Goal: Task Accomplishment & Management: Manage account settings

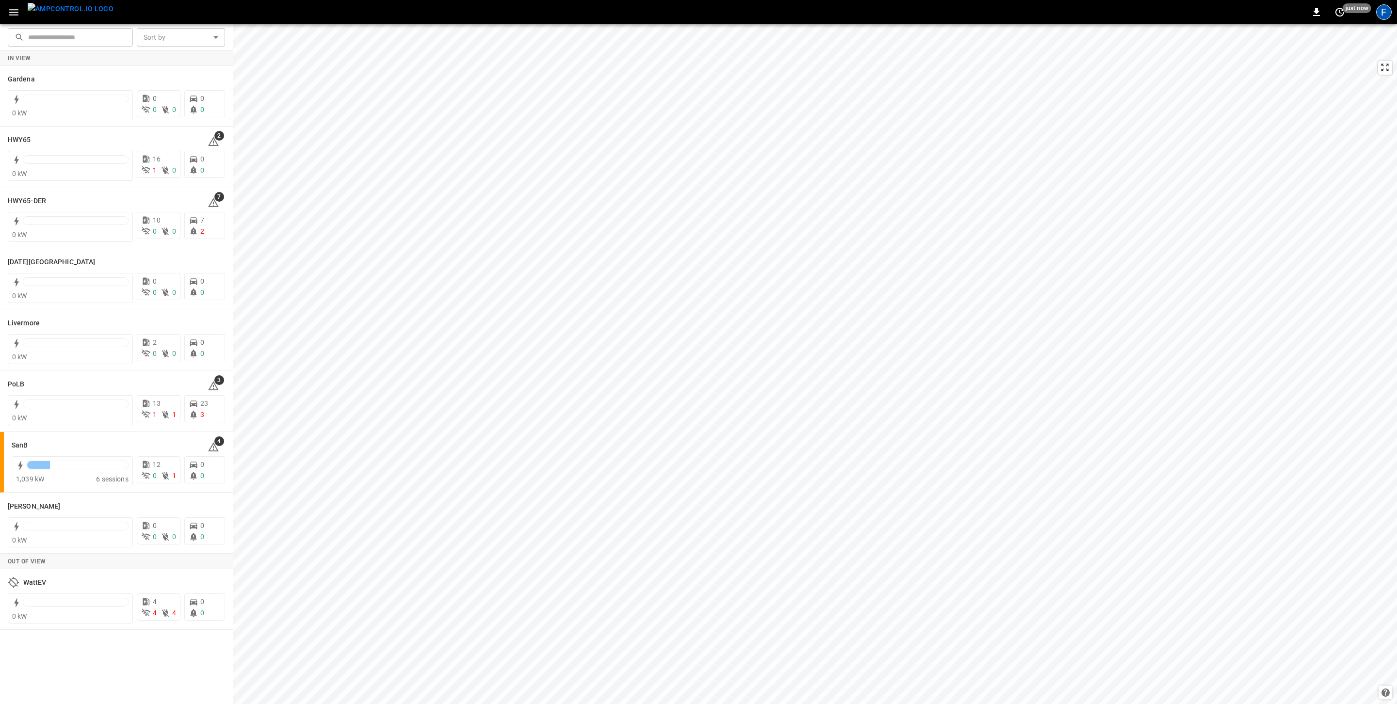
click at [931, 18] on div "F" at bounding box center [1384, 12] width 16 height 16
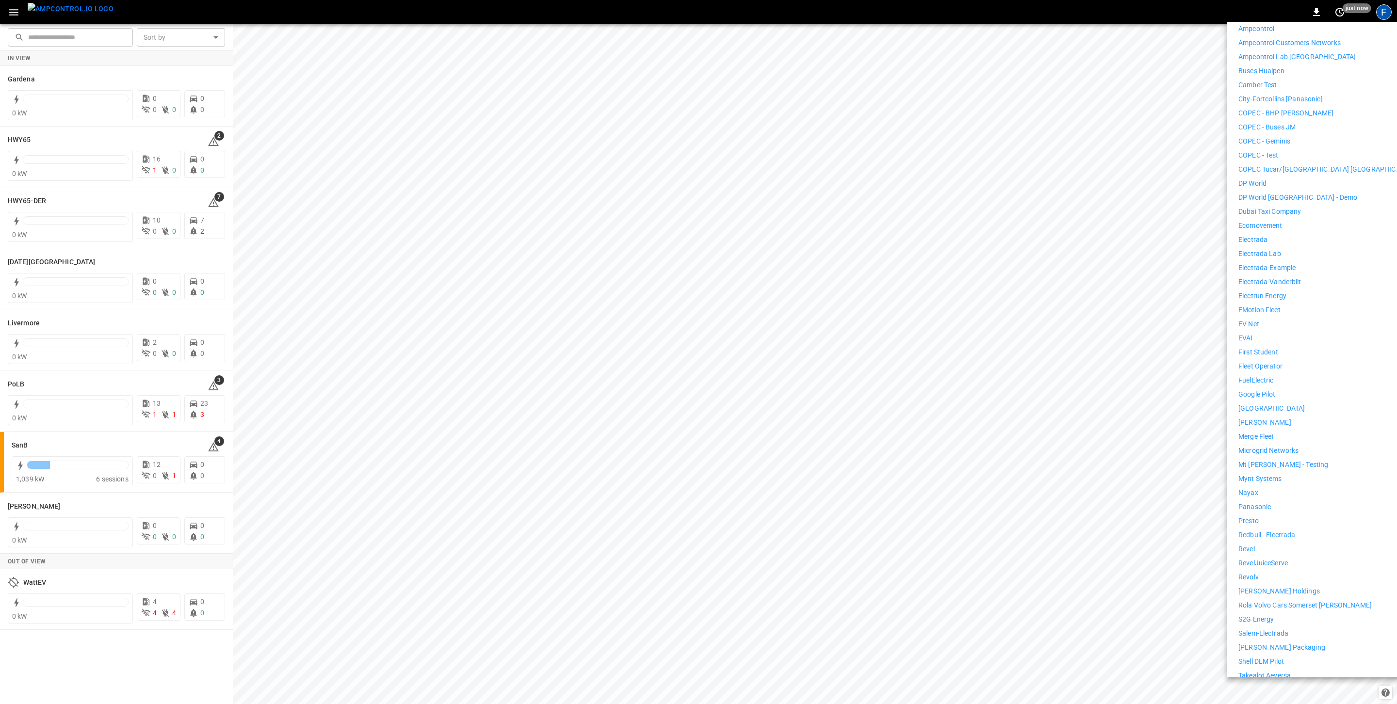
scroll to position [194, 0]
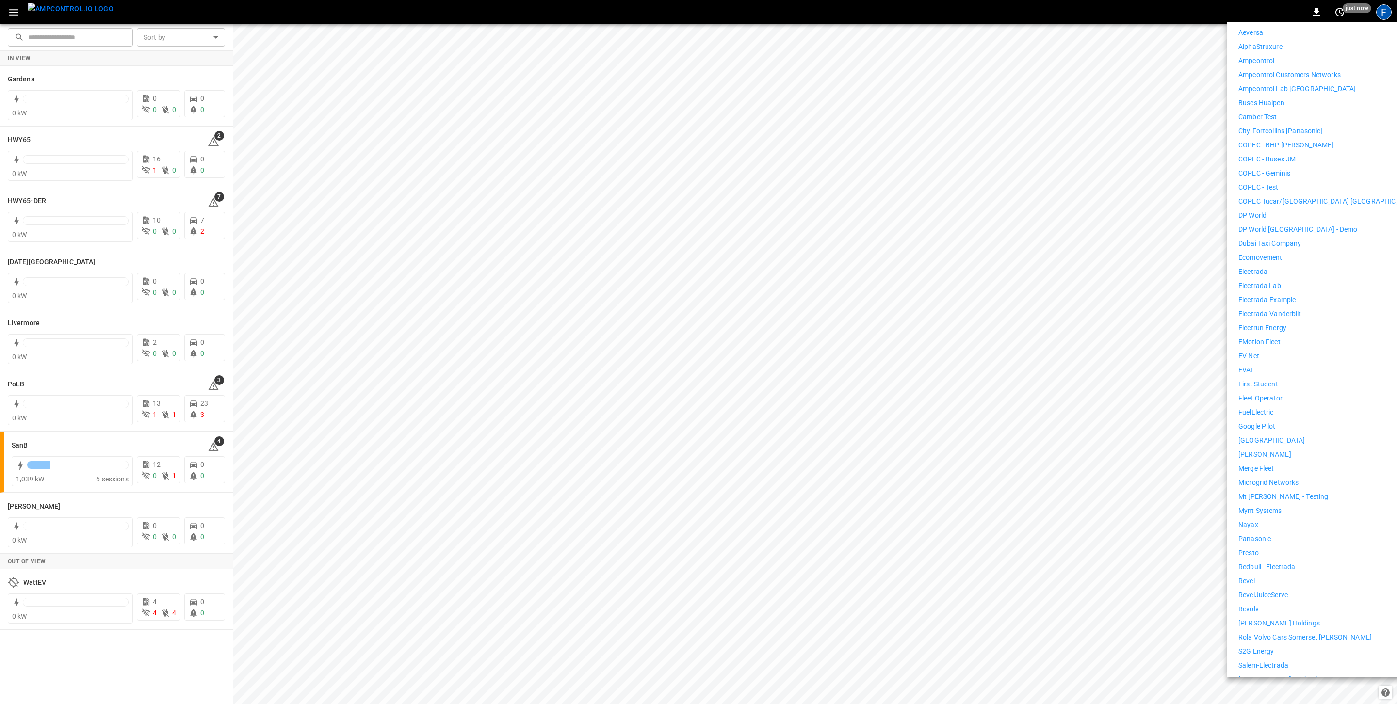
click at [931, 197] on p "COPEC Tucar/[GEOGRAPHIC_DATA] [GEOGRAPHIC_DATA]" at bounding box center [1327, 201] width 179 height 10
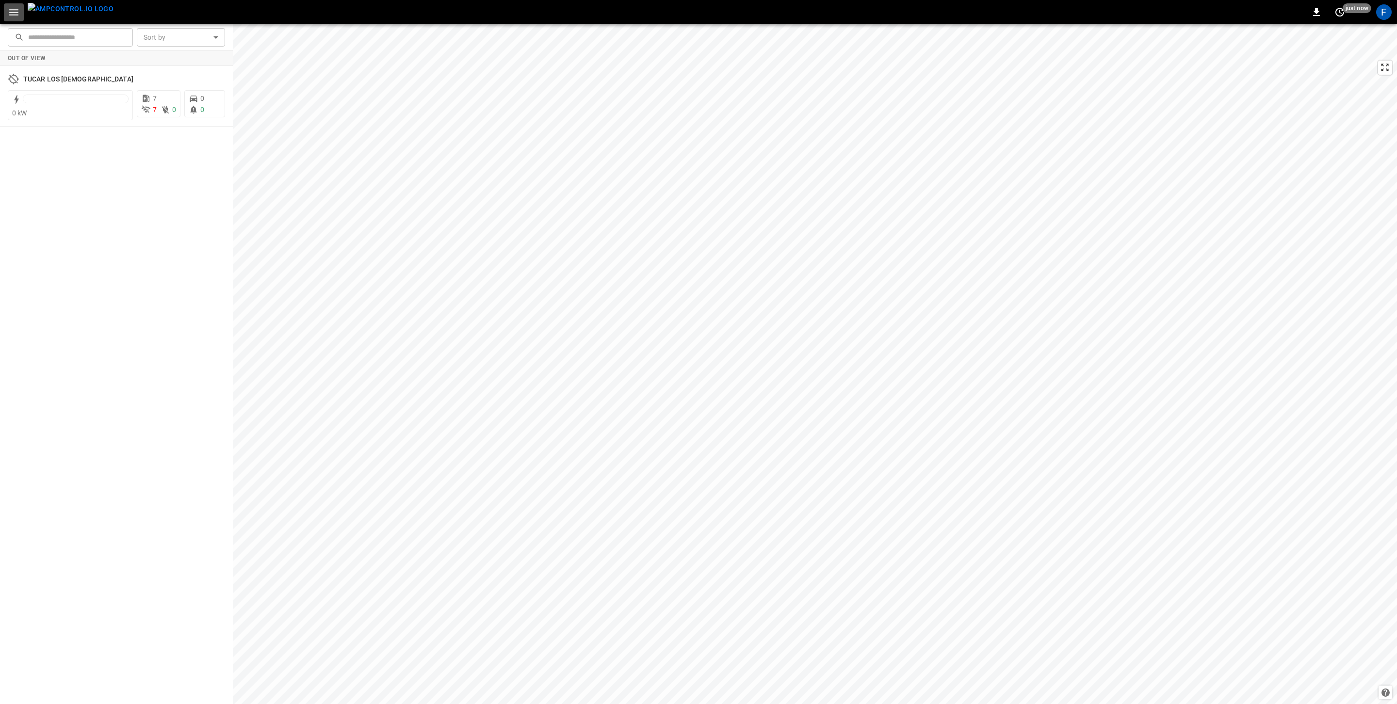
click at [13, 16] on icon "button" at bounding box center [14, 12] width 12 height 12
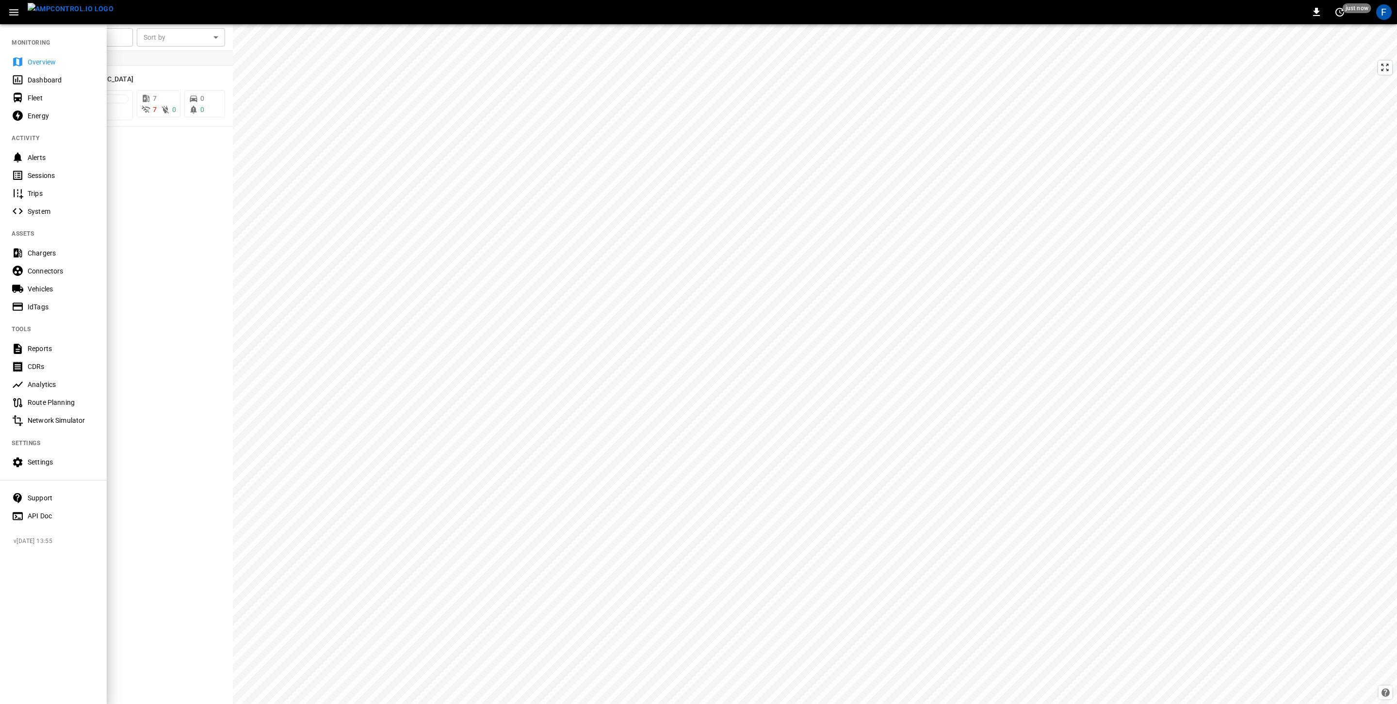
click at [52, 255] on div "Chargers" at bounding box center [61, 253] width 67 height 10
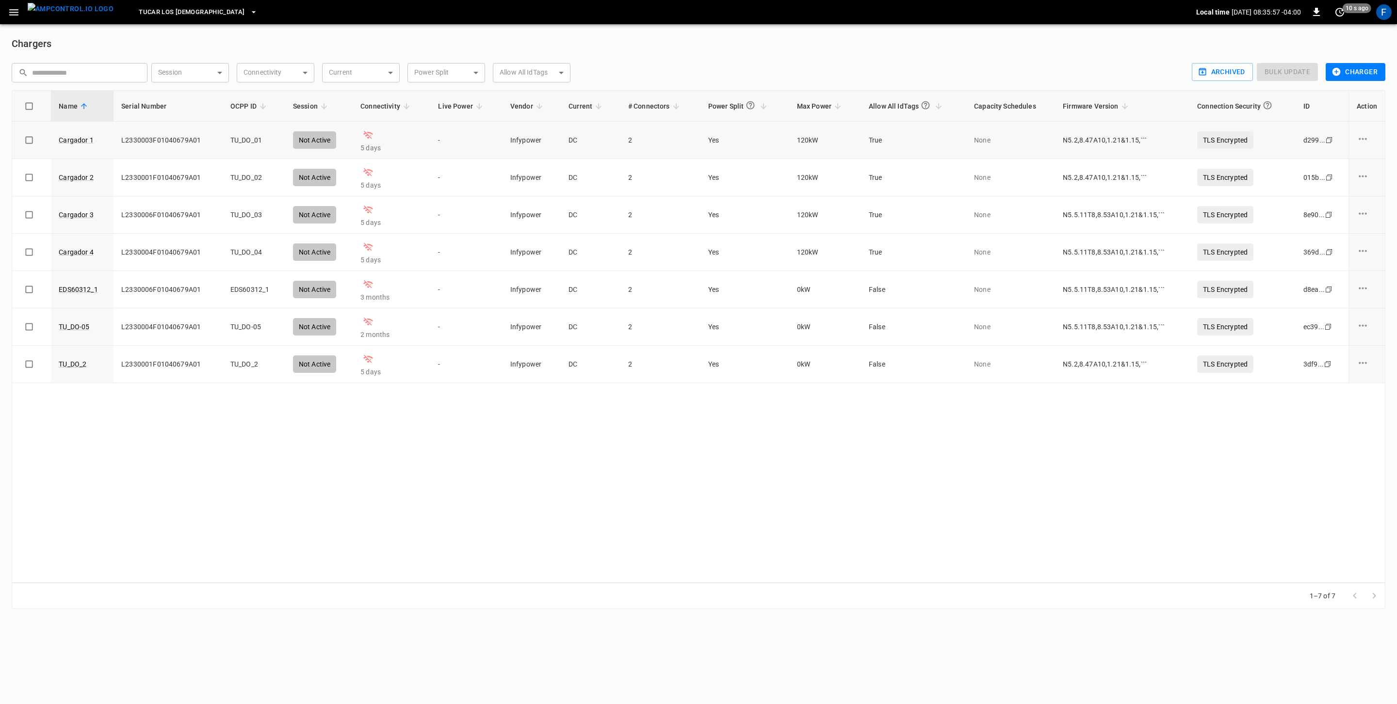
click at [1366, 138] on icon "charge point options" at bounding box center [1363, 139] width 12 height 12
click at [1346, 210] on li "Archive" at bounding box center [1355, 209] width 68 height 16
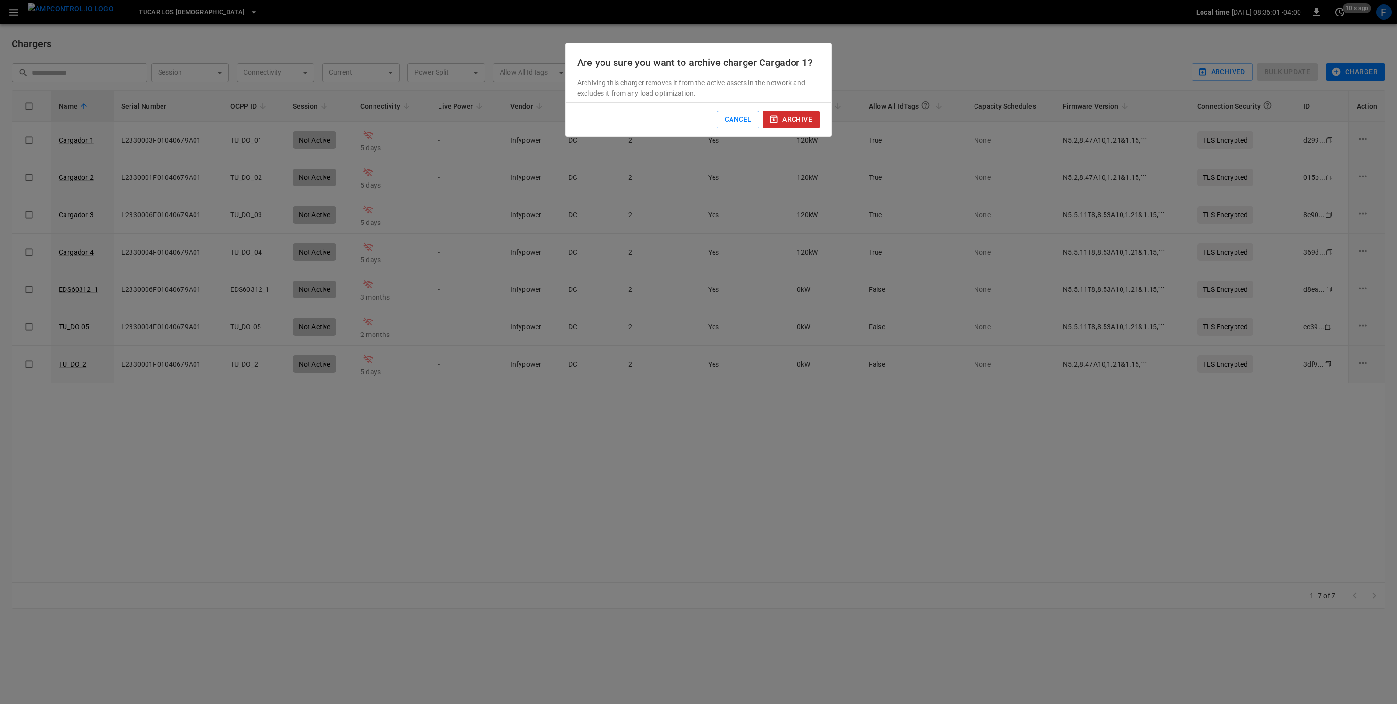
click at [779, 116] on button "archive" at bounding box center [791, 120] width 57 height 18
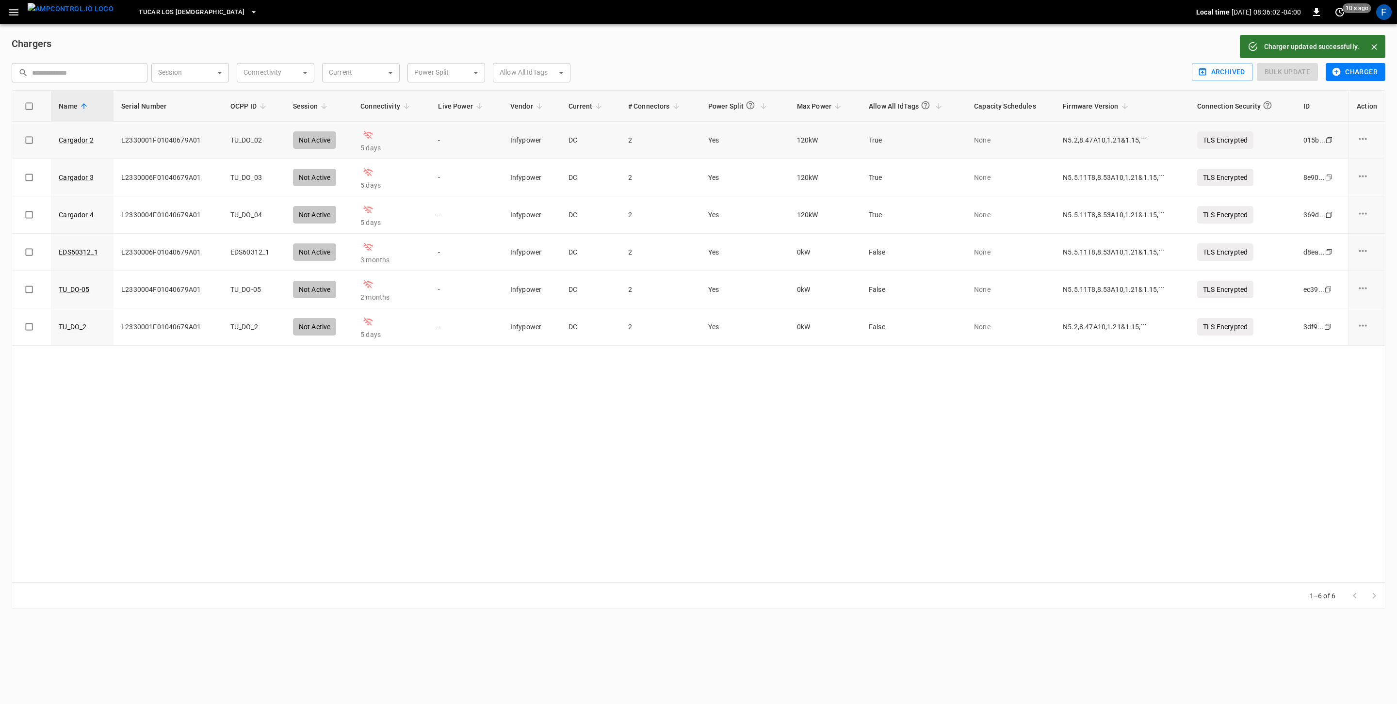
click at [1365, 137] on icon "charge point options" at bounding box center [1363, 139] width 12 height 12
click at [1358, 213] on li "Archive" at bounding box center [1355, 209] width 68 height 16
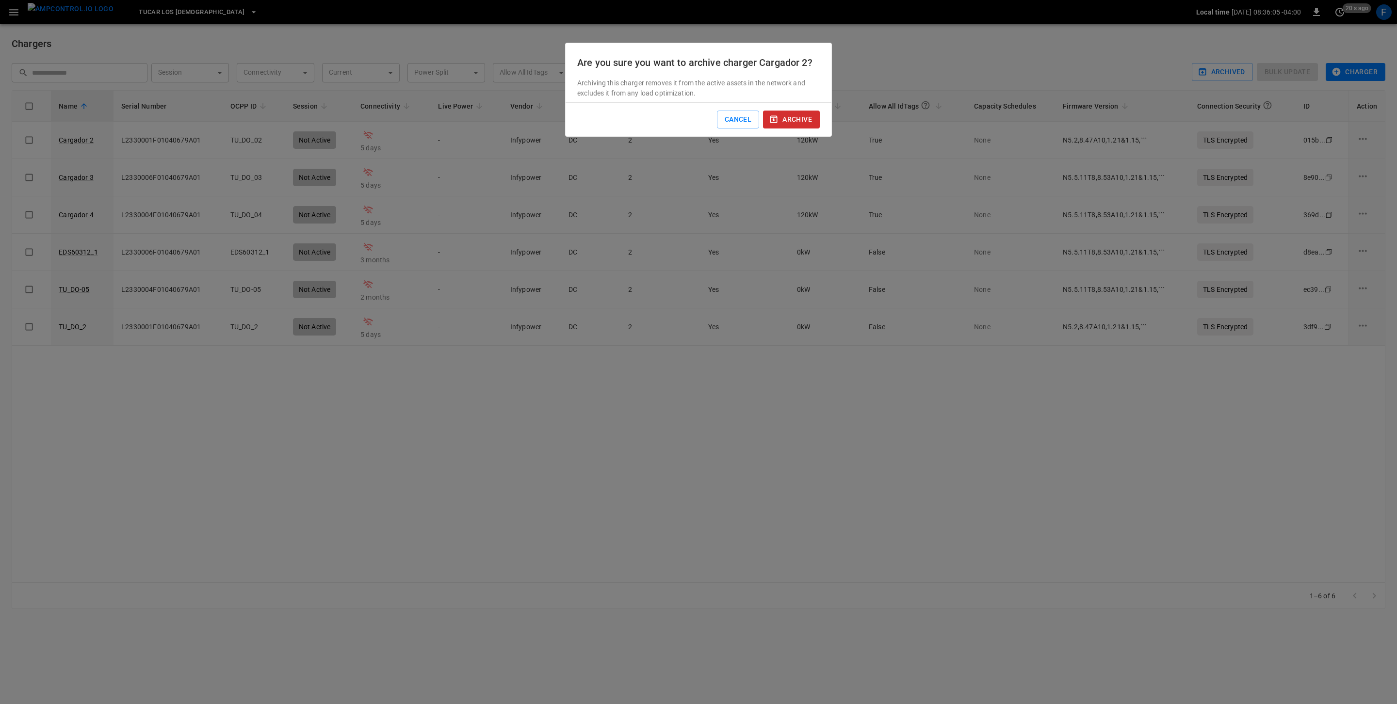
click at [789, 118] on button "archive" at bounding box center [791, 120] width 57 height 18
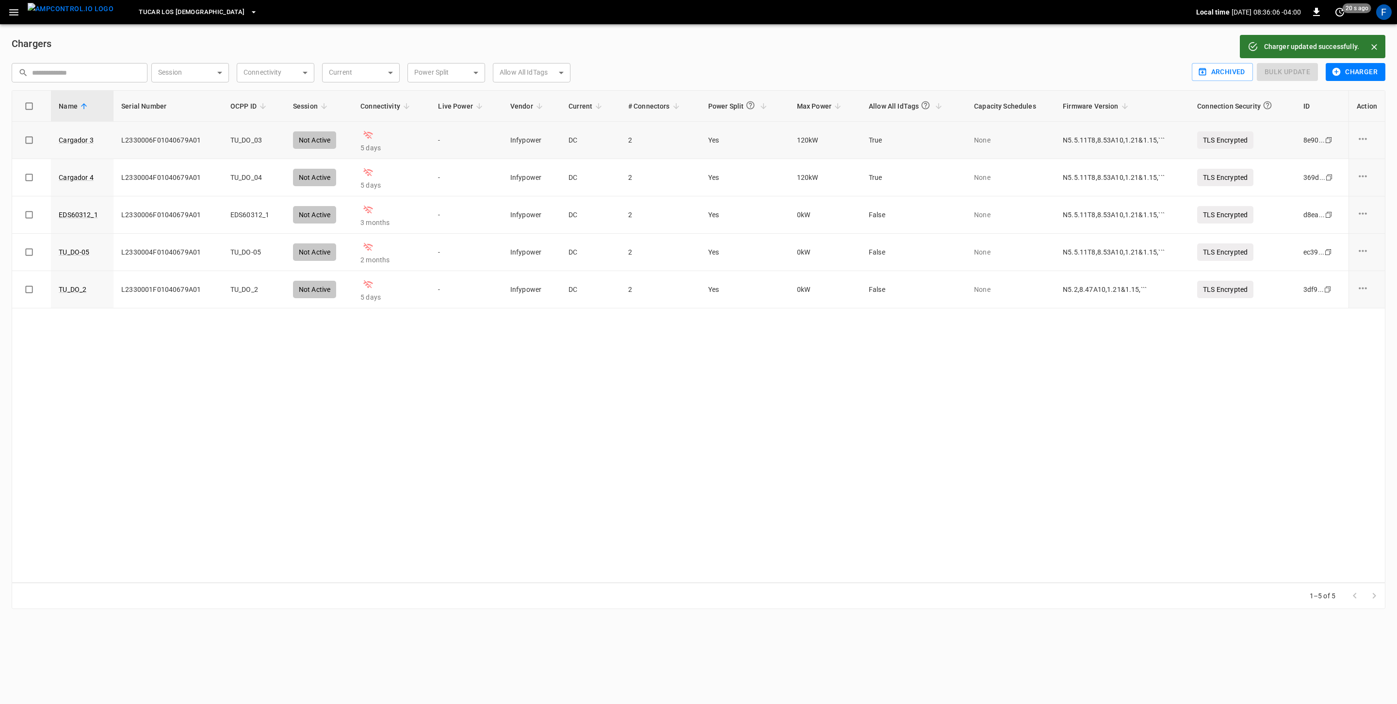
click at [1361, 139] on icon "charge point options" at bounding box center [1363, 139] width 12 height 12
click at [1342, 214] on li "Archive" at bounding box center [1355, 209] width 68 height 16
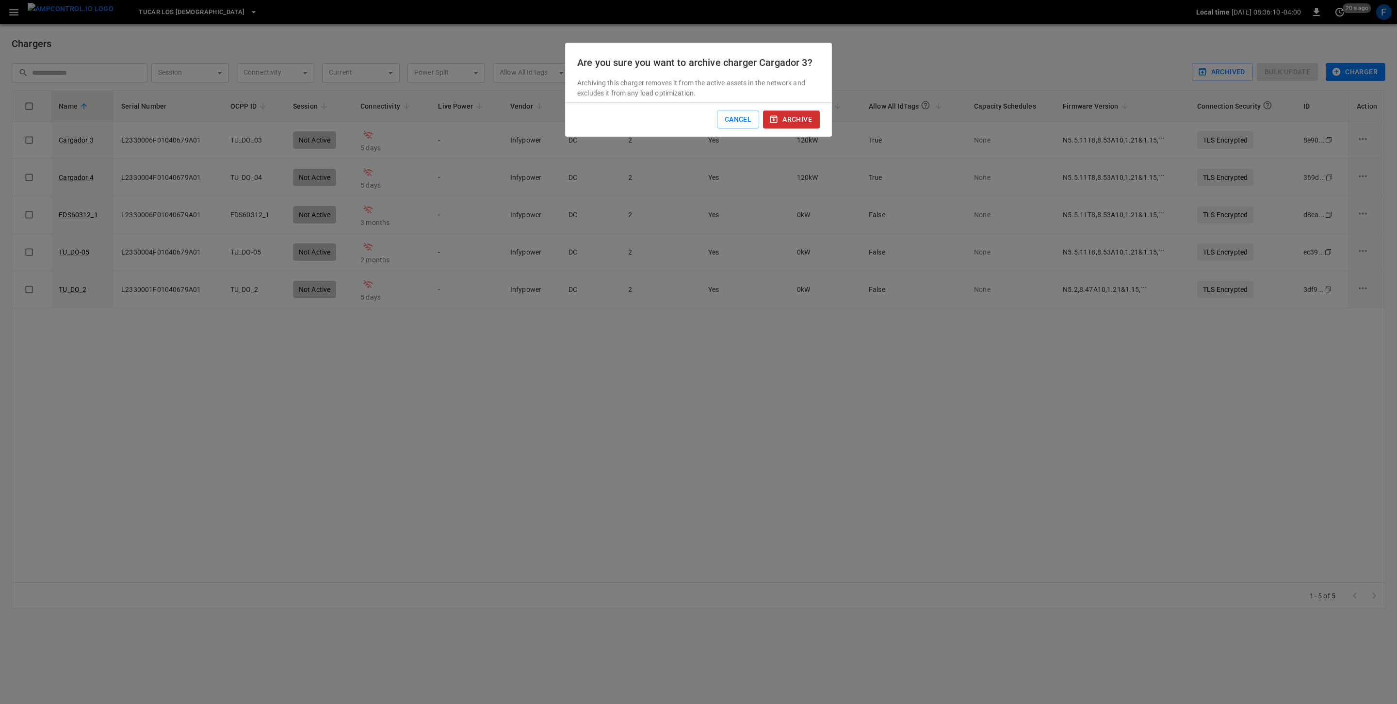
click at [781, 114] on button "archive" at bounding box center [791, 120] width 57 height 18
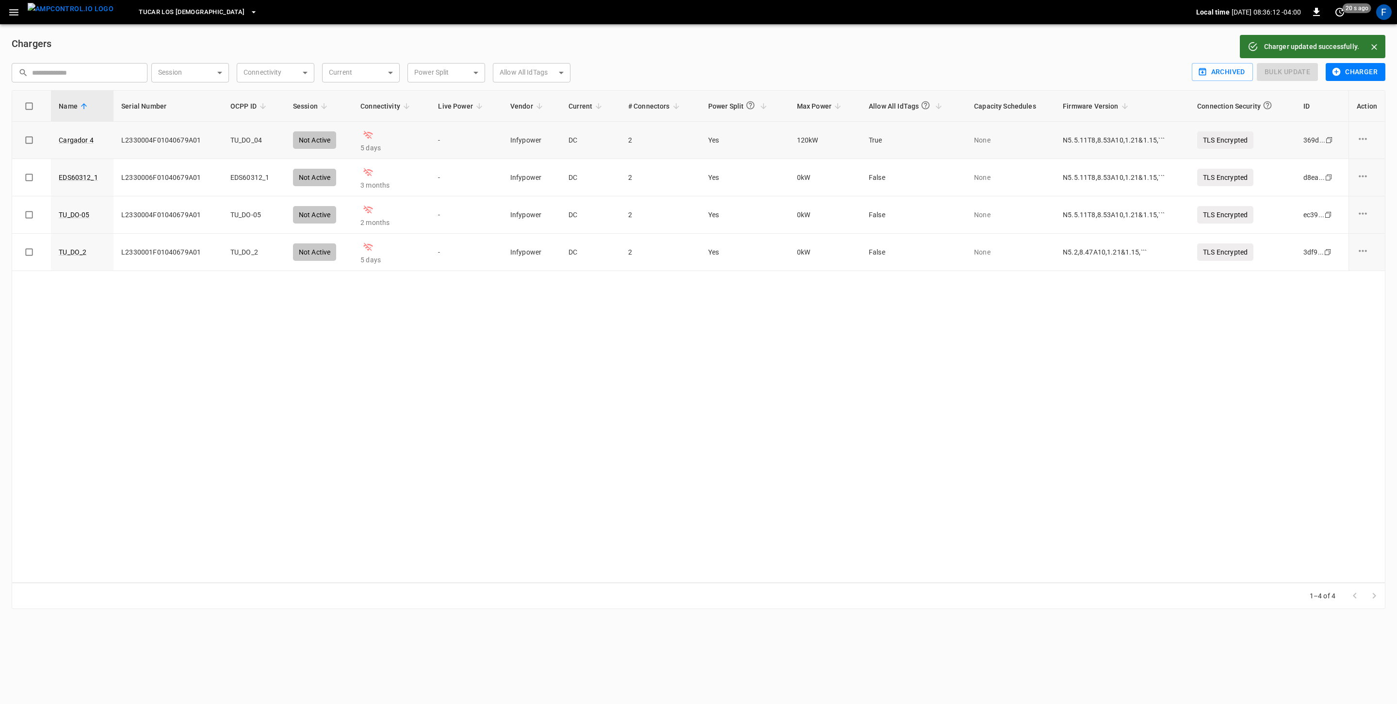
click at [1365, 140] on icon "charge point options" at bounding box center [1363, 139] width 8 height 2
click at [1350, 211] on li "Archive" at bounding box center [1355, 209] width 68 height 16
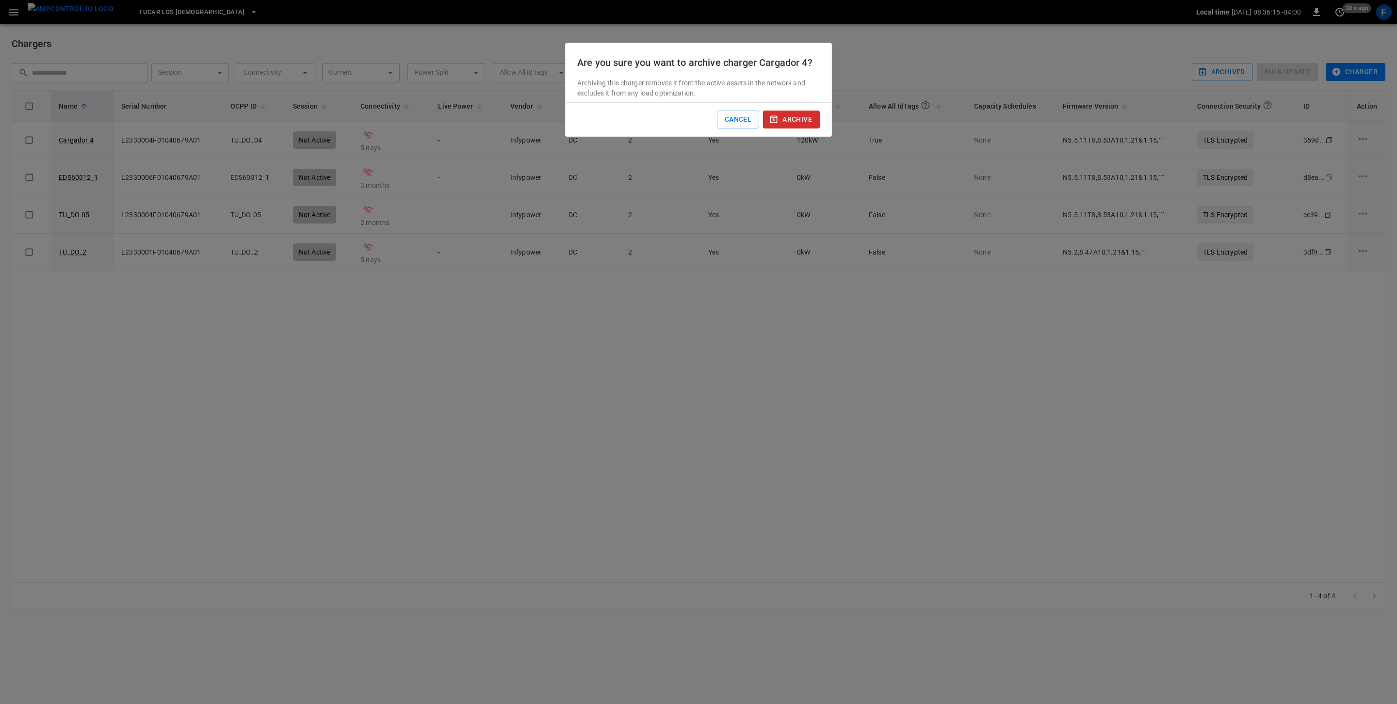
click at [793, 114] on button "archive" at bounding box center [791, 120] width 57 height 18
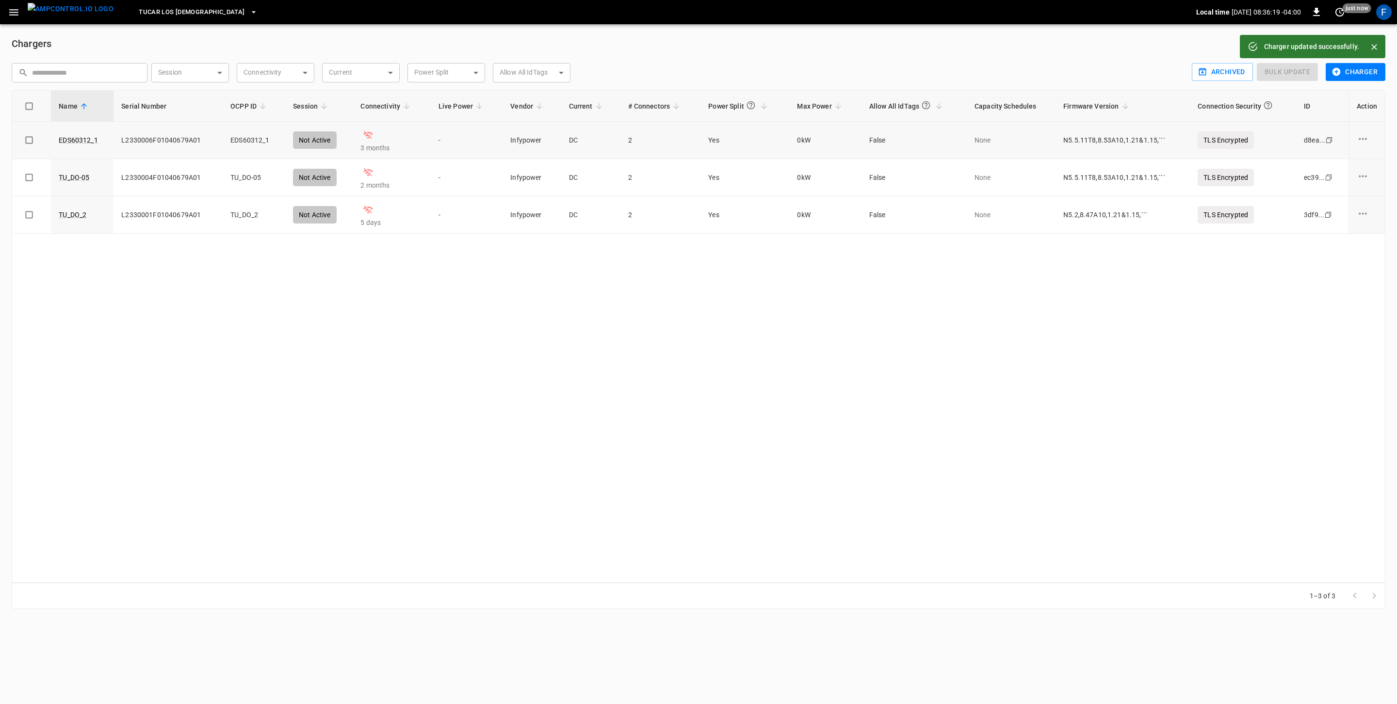
click at [1357, 137] on icon "charge point options" at bounding box center [1363, 139] width 12 height 12
click at [1351, 208] on li "Archive" at bounding box center [1355, 209] width 68 height 16
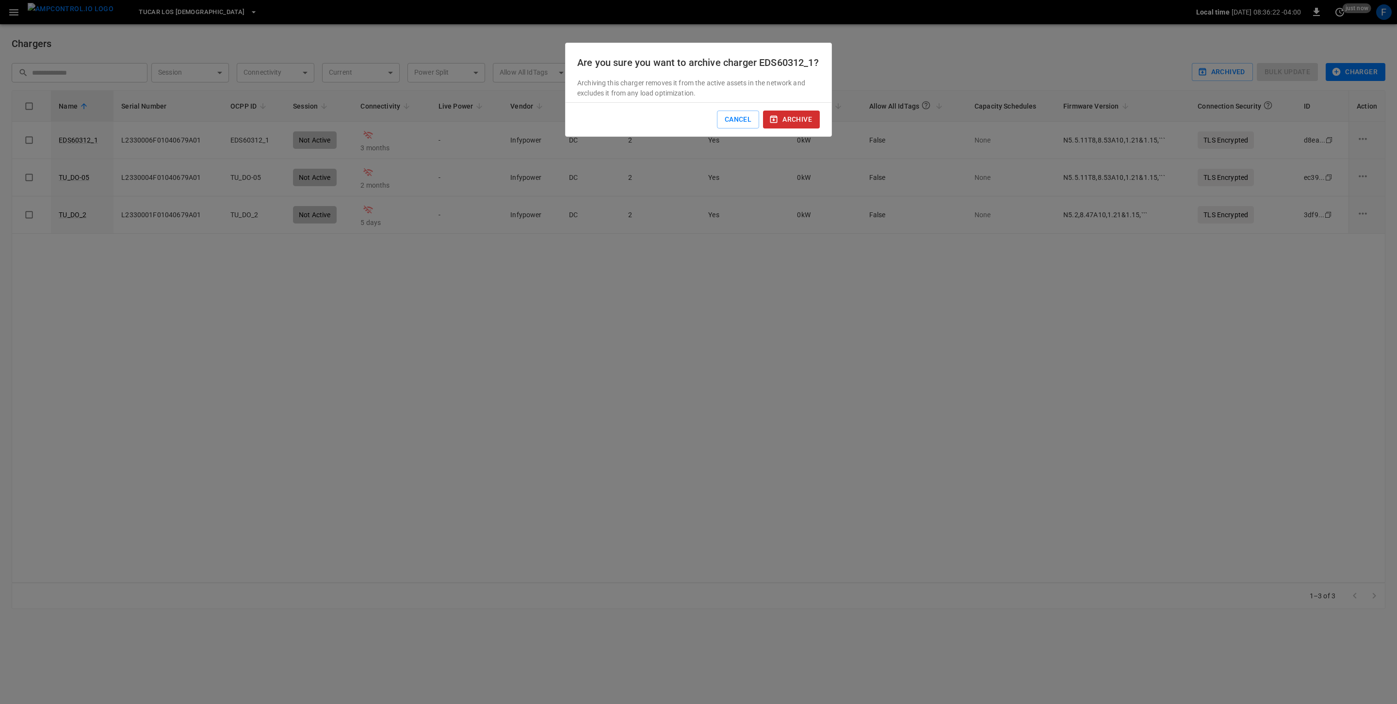
click at [793, 129] on button "archive" at bounding box center [791, 120] width 57 height 18
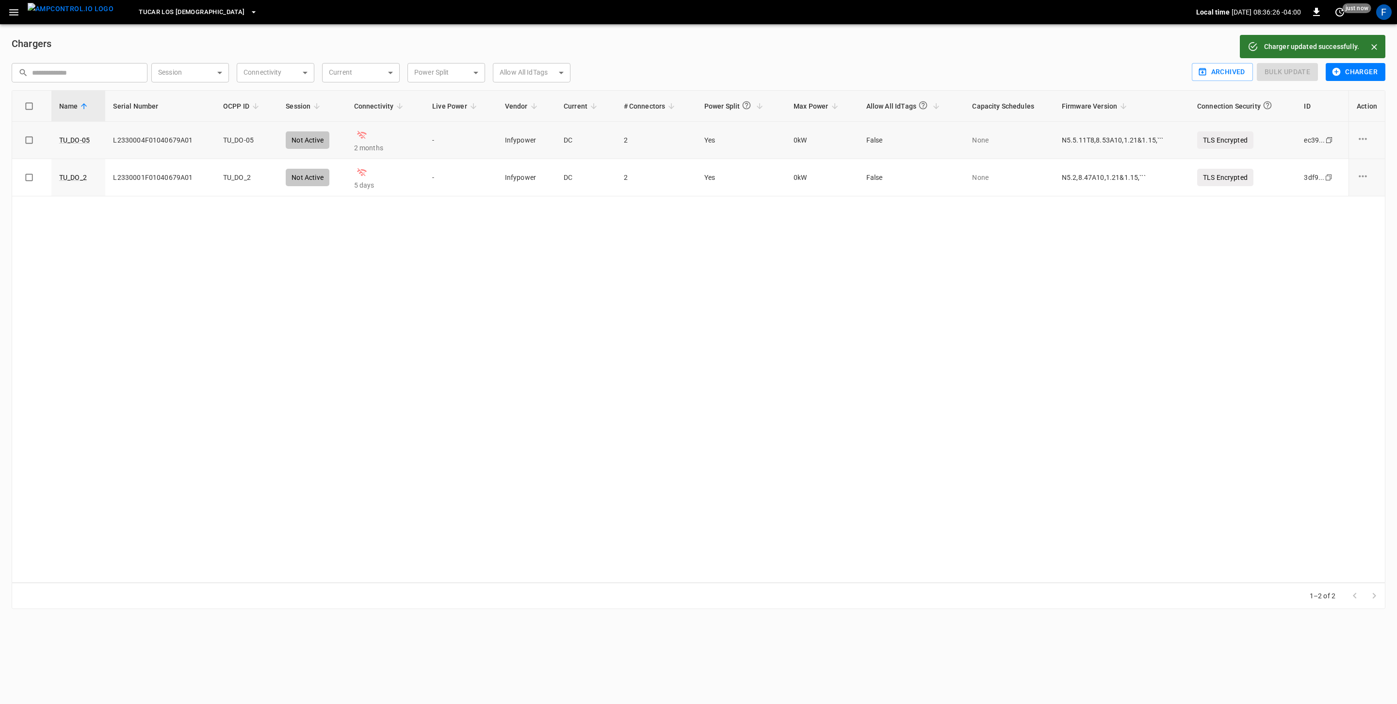
click at [1358, 141] on icon "charge point options" at bounding box center [1363, 139] width 12 height 12
click at [1337, 211] on li "Archive" at bounding box center [1355, 209] width 68 height 16
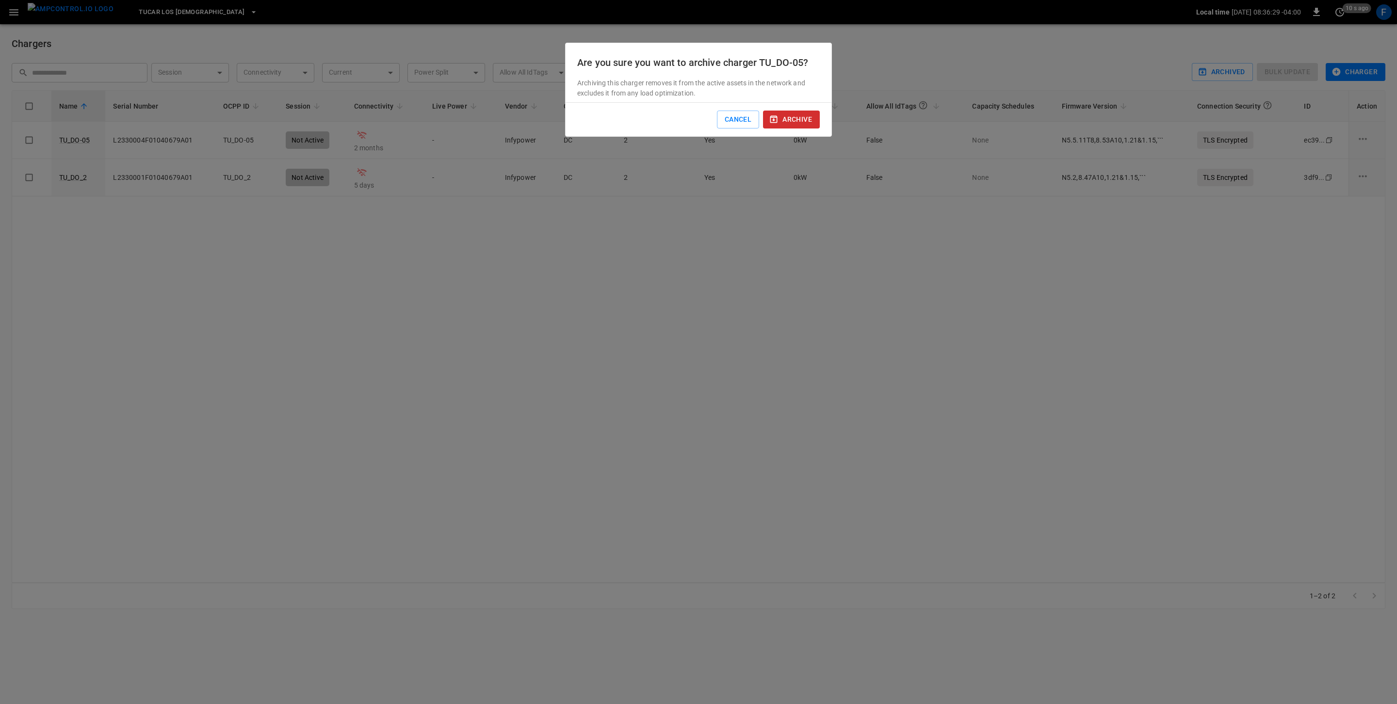
click at [798, 116] on button "archive" at bounding box center [791, 120] width 57 height 18
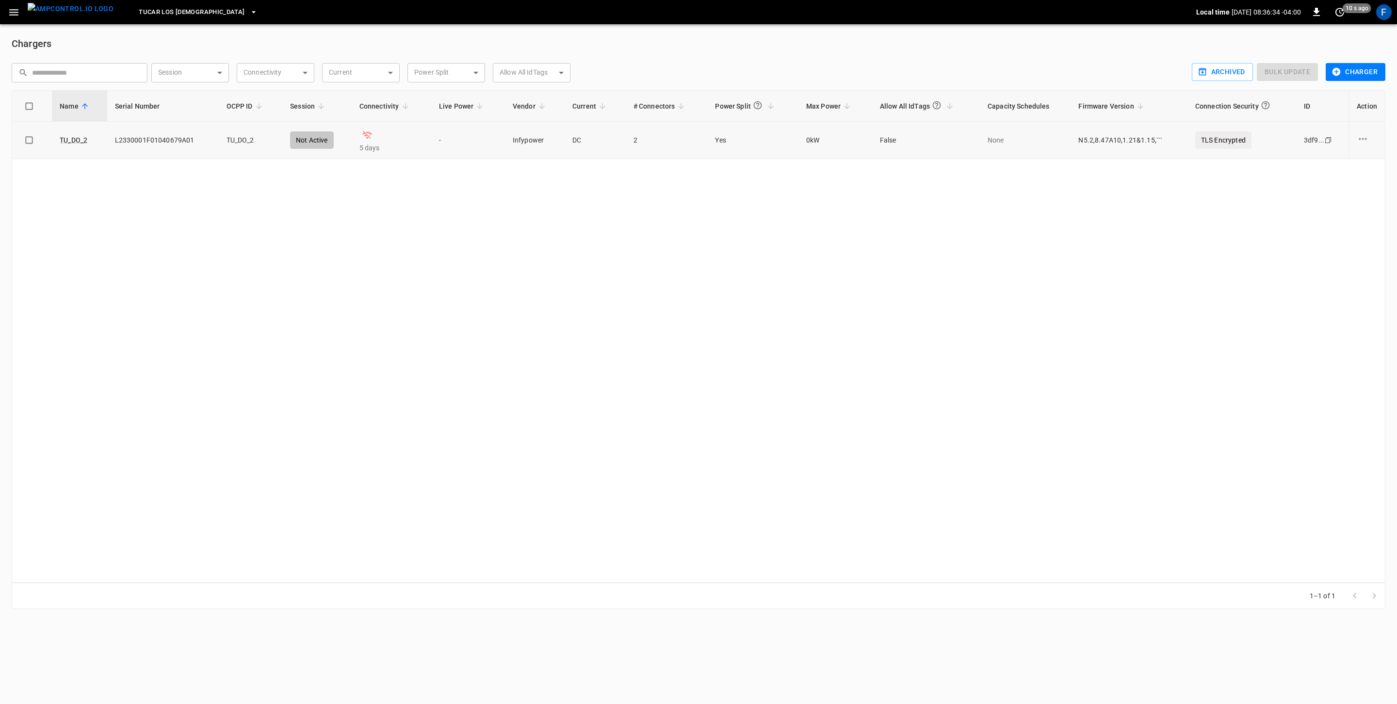
click at [1363, 139] on icon "charge point options" at bounding box center [1363, 139] width 8 height 2
click at [1340, 212] on li "Archive" at bounding box center [1355, 209] width 68 height 16
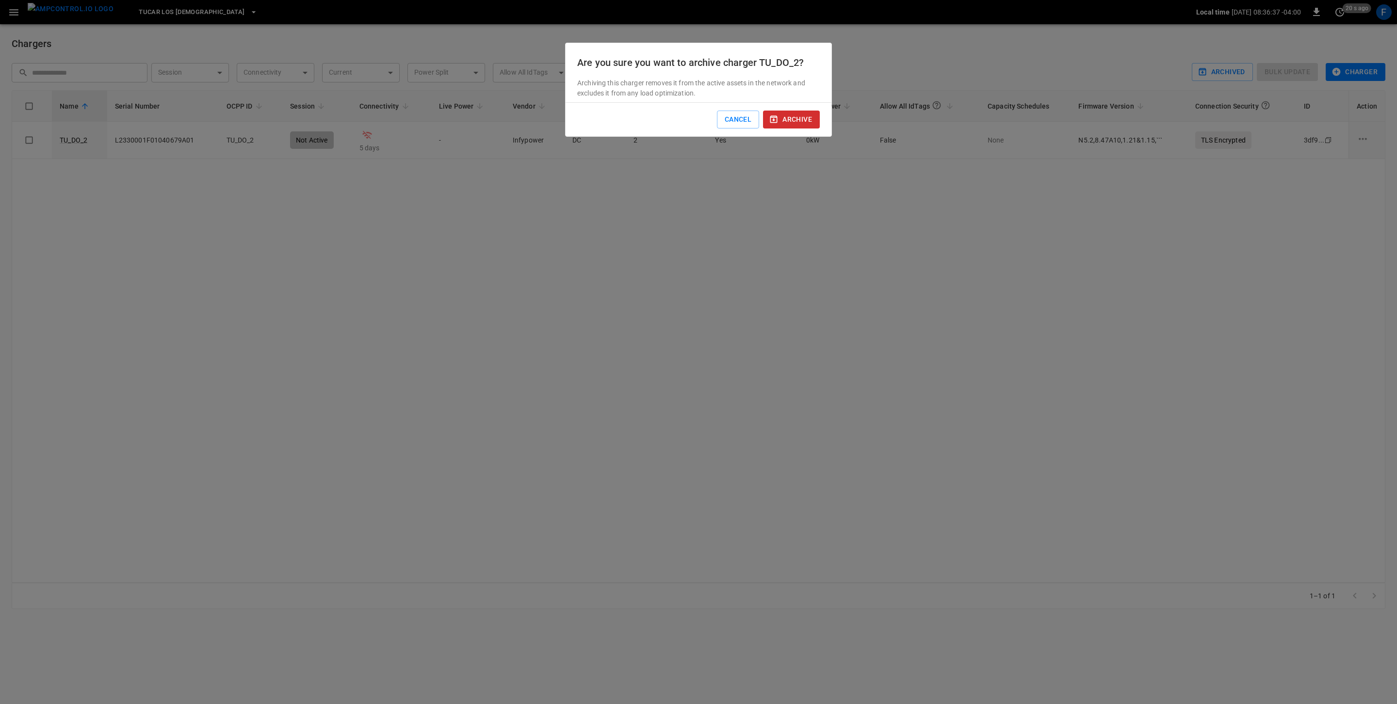
click at [775, 125] on button "archive" at bounding box center [791, 120] width 57 height 18
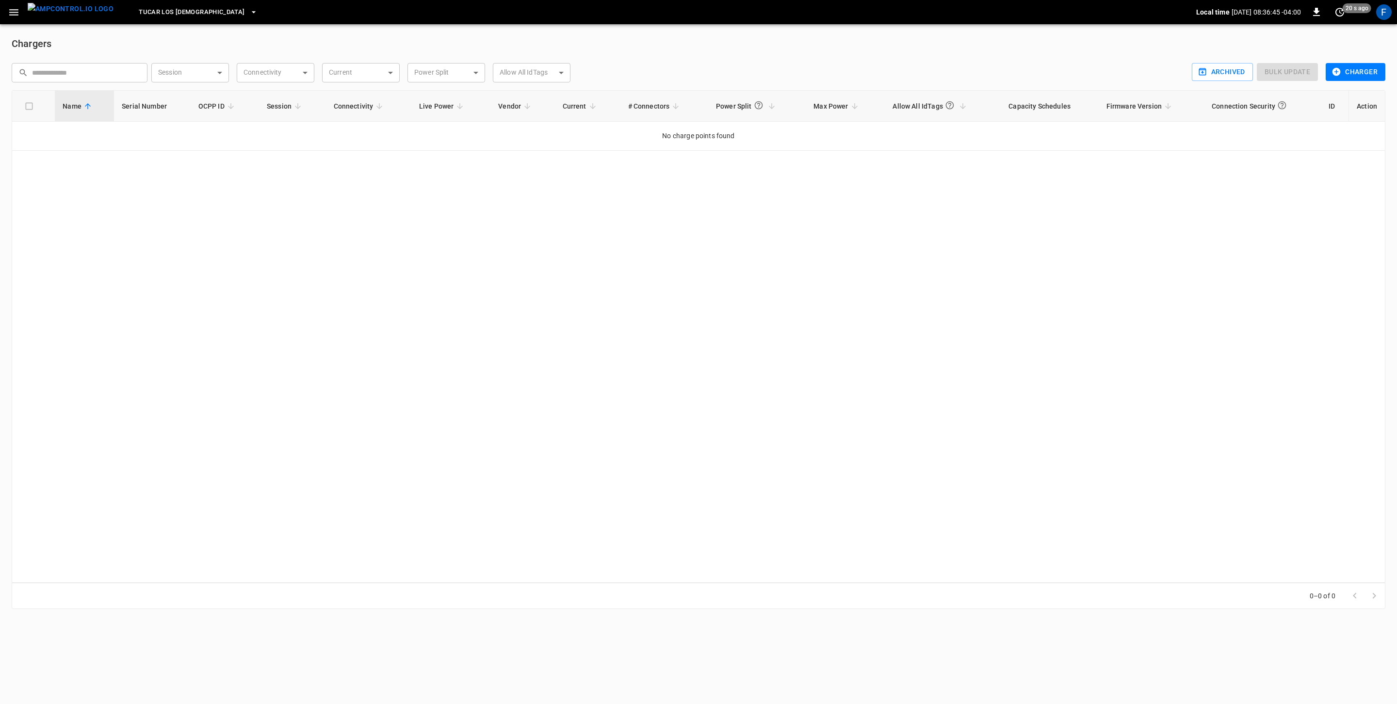
click at [68, 12] on img "menu" at bounding box center [71, 9] width 86 height 12
